Goal: Obtain resource: Obtain resource

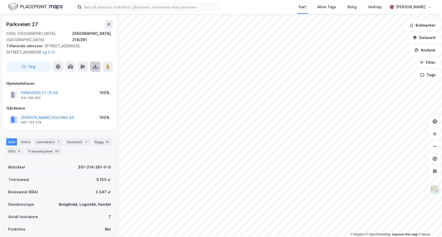
click at [97, 64] on icon at bounding box center [95, 66] width 5 height 5
click at [64, 75] on div "Last ned grunnbok" at bounding box center [70, 77] width 30 height 4
